Goal: Communication & Community: Answer question/provide support

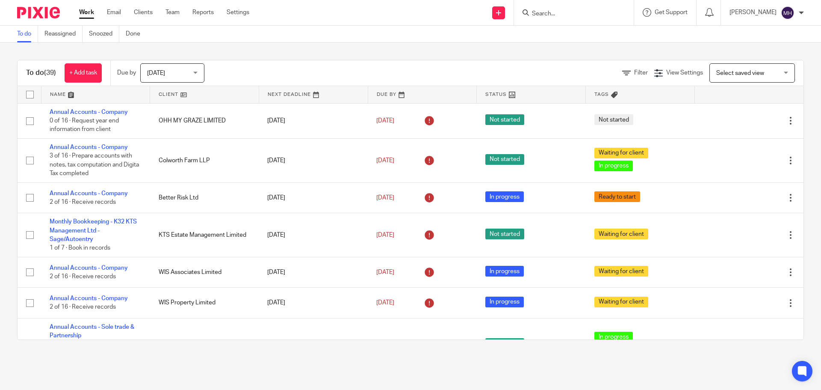
drag, startPoint x: 0, startPoint y: 0, endPoint x: 92, endPoint y: 12, distance: 93.2
click at [92, 12] on link "Work" at bounding box center [86, 12] width 15 height 9
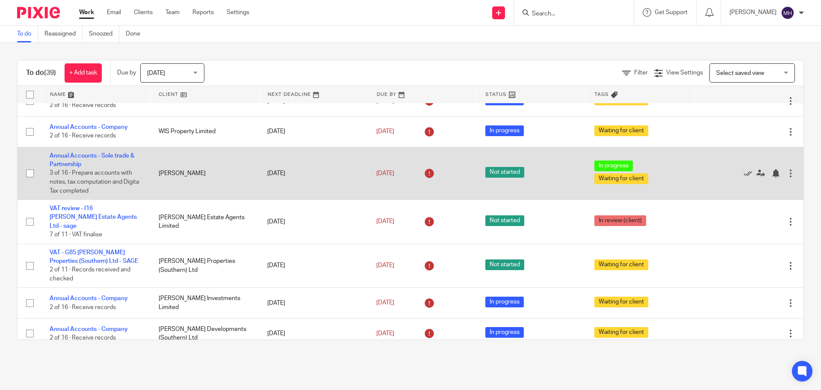
scroll to position [214, 0]
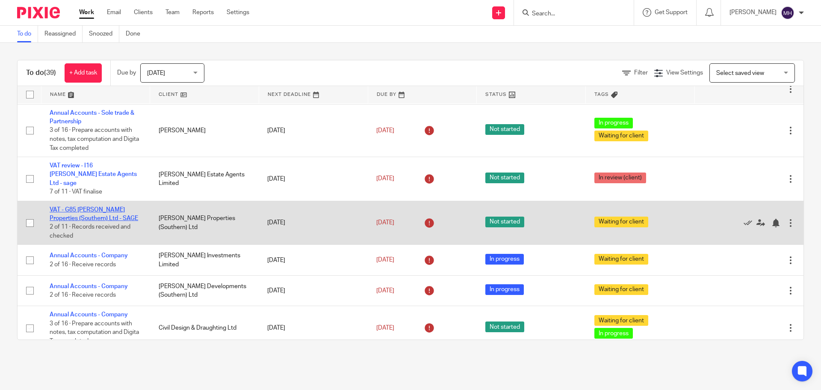
click at [109, 207] on link "VAT - G85 [PERSON_NAME] Properties (Southern) Ltd - SAGE" at bounding box center [94, 214] width 89 height 15
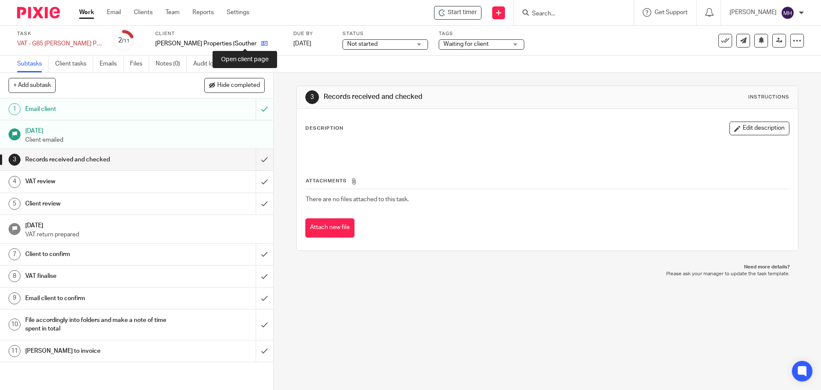
click at [261, 43] on icon at bounding box center [264, 43] width 6 height 6
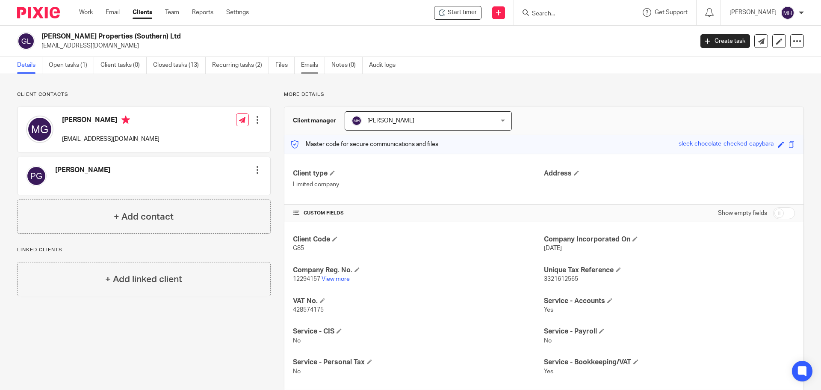
click at [315, 63] on link "Emails" at bounding box center [313, 65] width 24 height 17
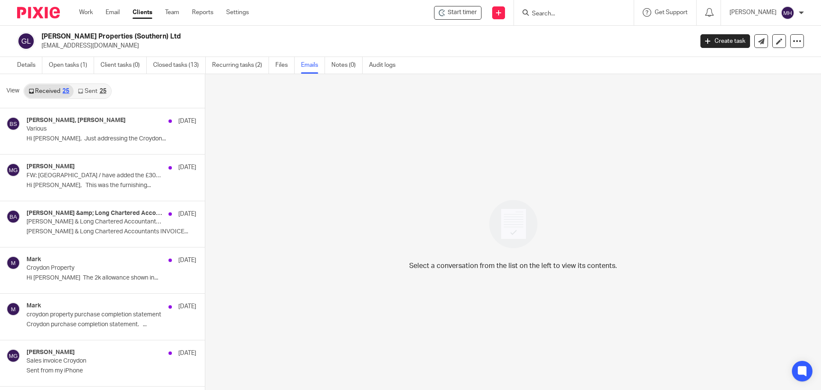
click at [102, 92] on div "25" at bounding box center [103, 91] width 7 height 6
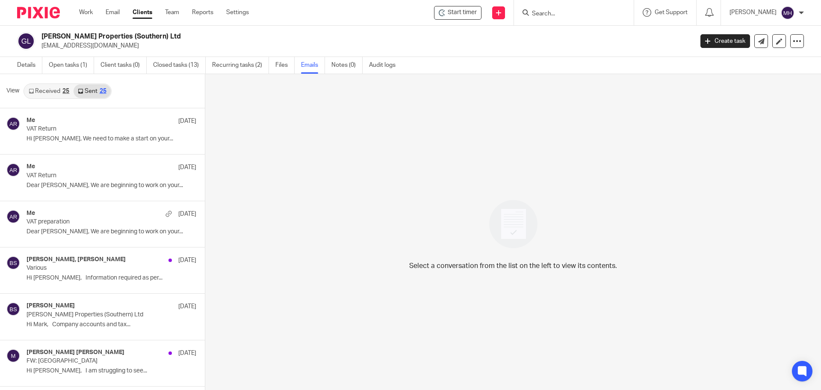
scroll to position [1, 0]
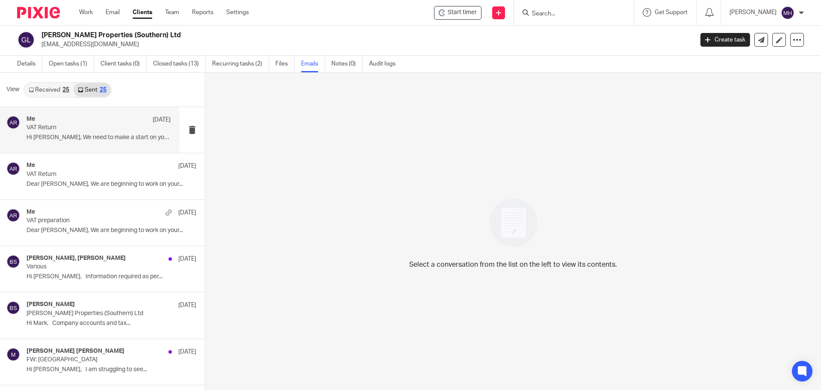
click at [100, 119] on div "Me [DATE]" at bounding box center [99, 119] width 144 height 9
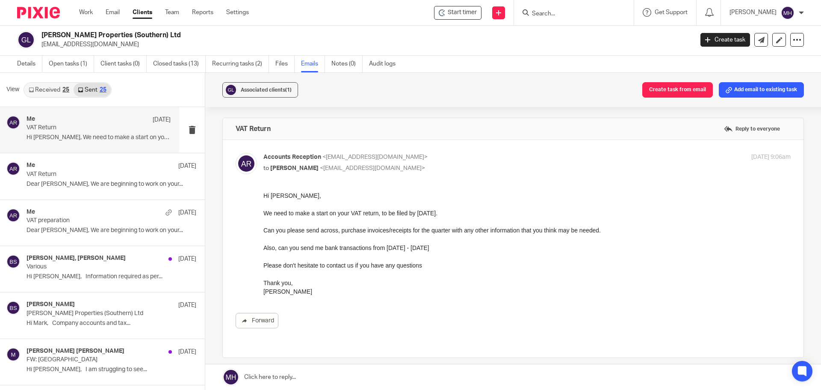
scroll to position [0, 0]
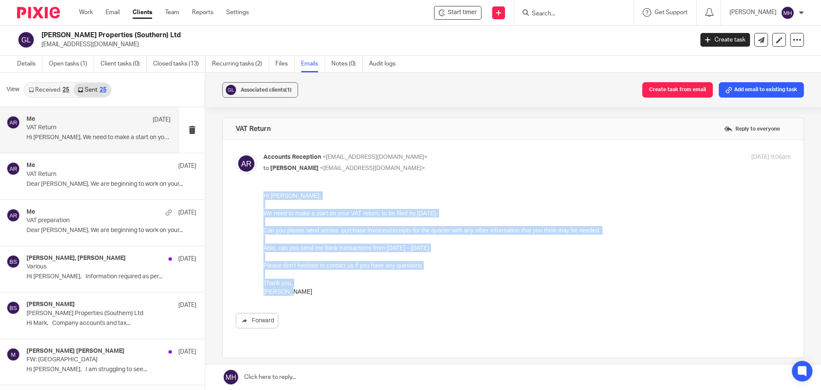
drag, startPoint x: 288, startPoint y: 291, endPoint x: 240, endPoint y: 180, distance: 120.1
click html "Hi [PERSON_NAME], We need to make a start on your VAT return, to be filed by [D…"
copy div "Hi [PERSON_NAME], We need to make a start on your VAT return, to be filed by [D…"
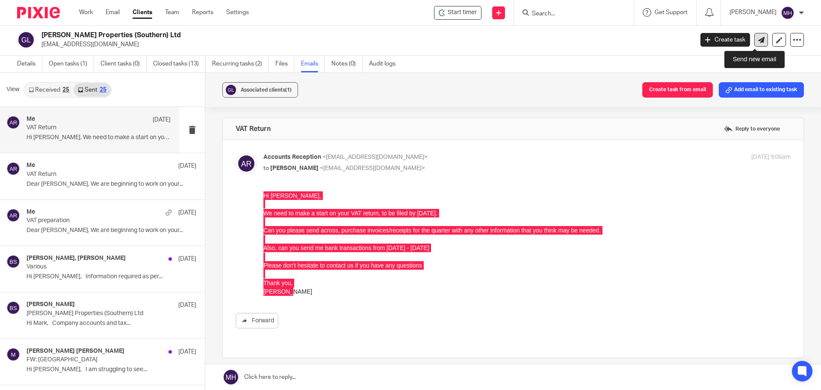
click at [758, 40] on icon at bounding box center [761, 40] width 6 height 6
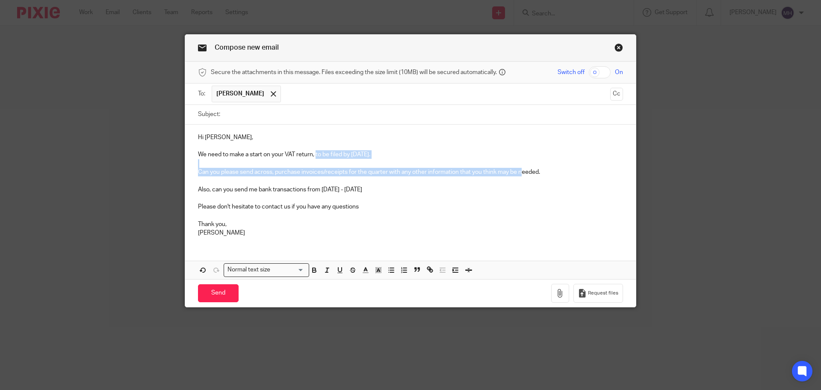
drag, startPoint x: 313, startPoint y: 154, endPoint x: 519, endPoint y: 172, distance: 206.5
click at [519, 172] on div "Hi Mark, We need to make a start on your VAT return, to be filed by 7 Aug 2025.…" at bounding box center [410, 183] width 451 height 119
click at [430, 152] on p "We need to make a start on your VAT return, to be filed by 7 Aug 2025." at bounding box center [410, 154] width 425 height 9
click at [334, 154] on p "We need to make a start on your VAT return, to be filed by 7 Aug 2025." at bounding box center [410, 154] width 425 height 9
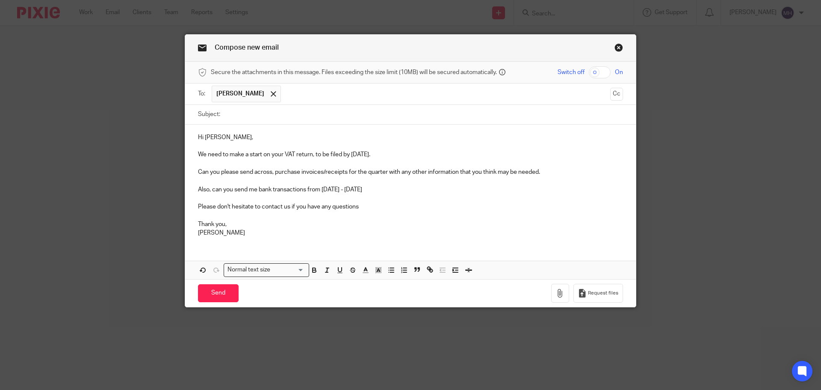
drag, startPoint x: 314, startPoint y: 151, endPoint x: 381, endPoint y: 152, distance: 67.2
click at [381, 152] on p "We need to make a start on your VAT return, to be filed by 7 Aug 2025." at bounding box center [410, 154] width 425 height 9
click at [234, 115] on input "Subject:" at bounding box center [424, 114] width 399 height 19
type input "VAT Return"
click at [436, 151] on p "We need to make a start on your VAT return for April - June as this is now late…" at bounding box center [410, 154] width 425 height 9
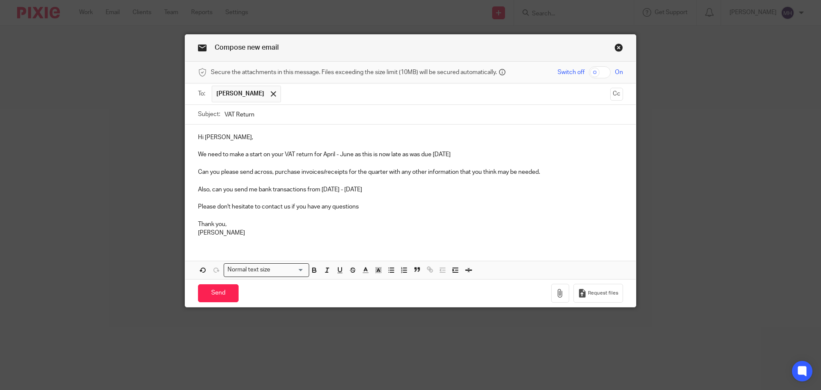
click at [476, 154] on p "We need to make a start on your VAT return for April - June as this is now late…" at bounding box center [410, 154] width 425 height 9
drag, startPoint x: 571, startPoint y: 157, endPoint x: 567, endPoint y: 157, distance: 4.3
click at [569, 157] on p "We need to make a start on your VAT return for April - June as this is now late…" at bounding box center [410, 154] width 425 height 9
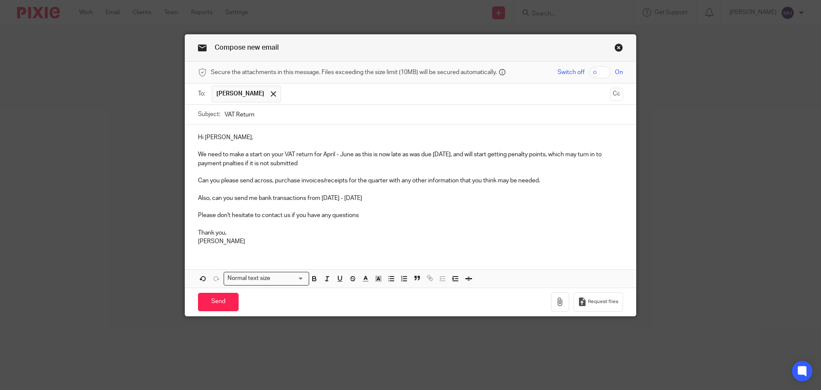
click at [222, 160] on p "We need to make a start on your VAT return for April - June as this is now late…" at bounding box center [410, 159] width 425 height 18
click at [407, 154] on p "We need to make a start on your VAT return for April - June as this is now late…" at bounding box center [410, 159] width 425 height 18
click at [451, 154] on p "We need to make a start on your VAT return for April - June as this is now late…" at bounding box center [410, 159] width 425 height 18
click at [306, 164] on p "We need to make a start on your VAT return for April - June as this is now late…" at bounding box center [410, 159] width 425 height 18
click at [271, 94] on span at bounding box center [274, 94] width 6 height 6
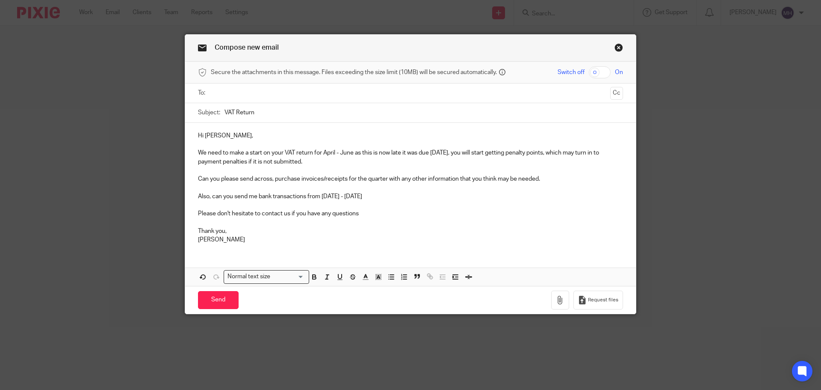
click at [266, 93] on input "text" at bounding box center [410, 93] width 393 height 10
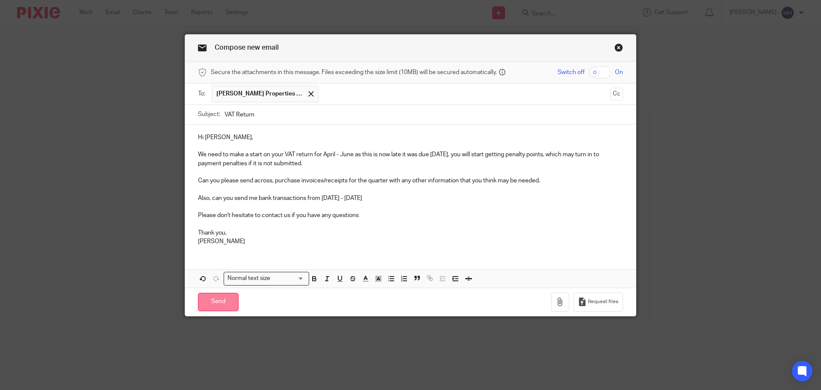
click at [212, 303] on input "Send" at bounding box center [218, 302] width 41 height 18
